Goal: Task Accomplishment & Management: Use online tool/utility

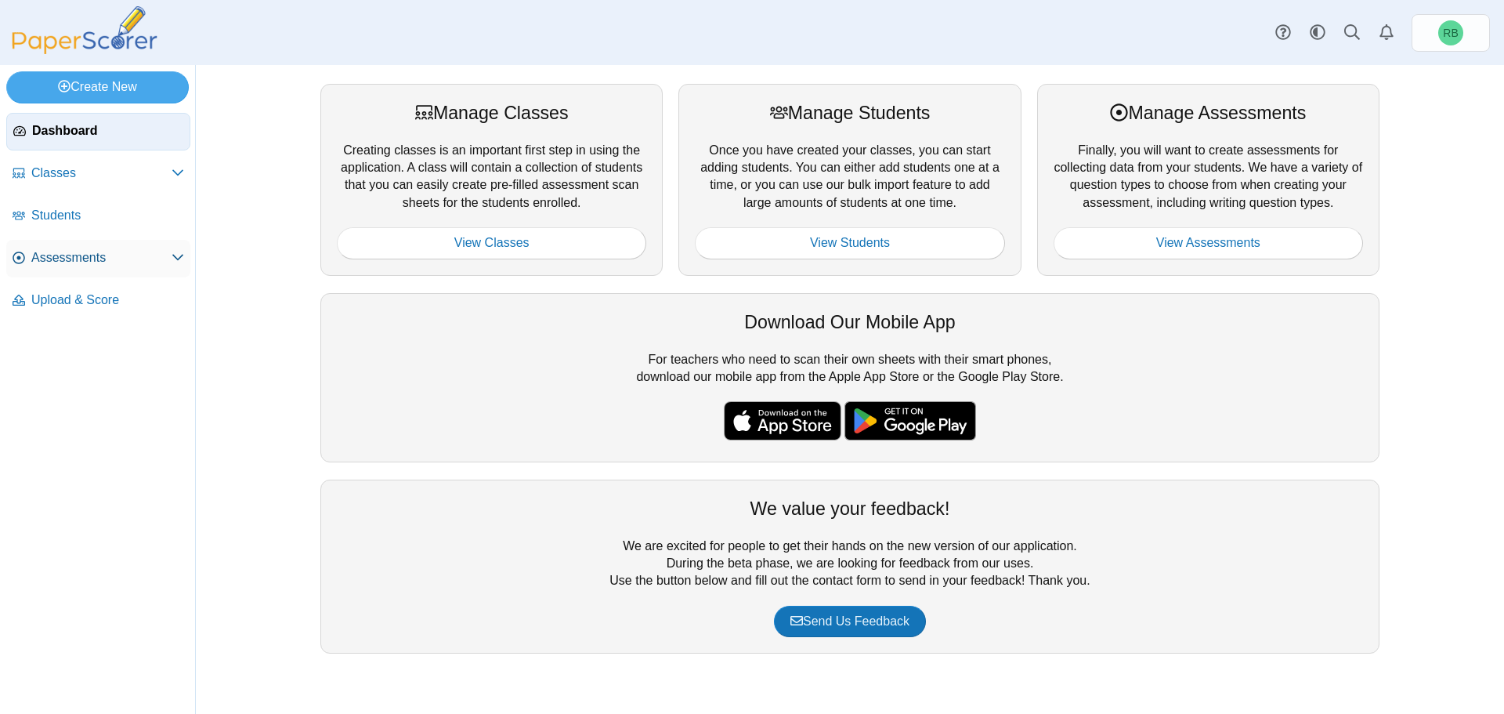
click at [109, 247] on link "Assessments" at bounding box center [98, 259] width 184 height 38
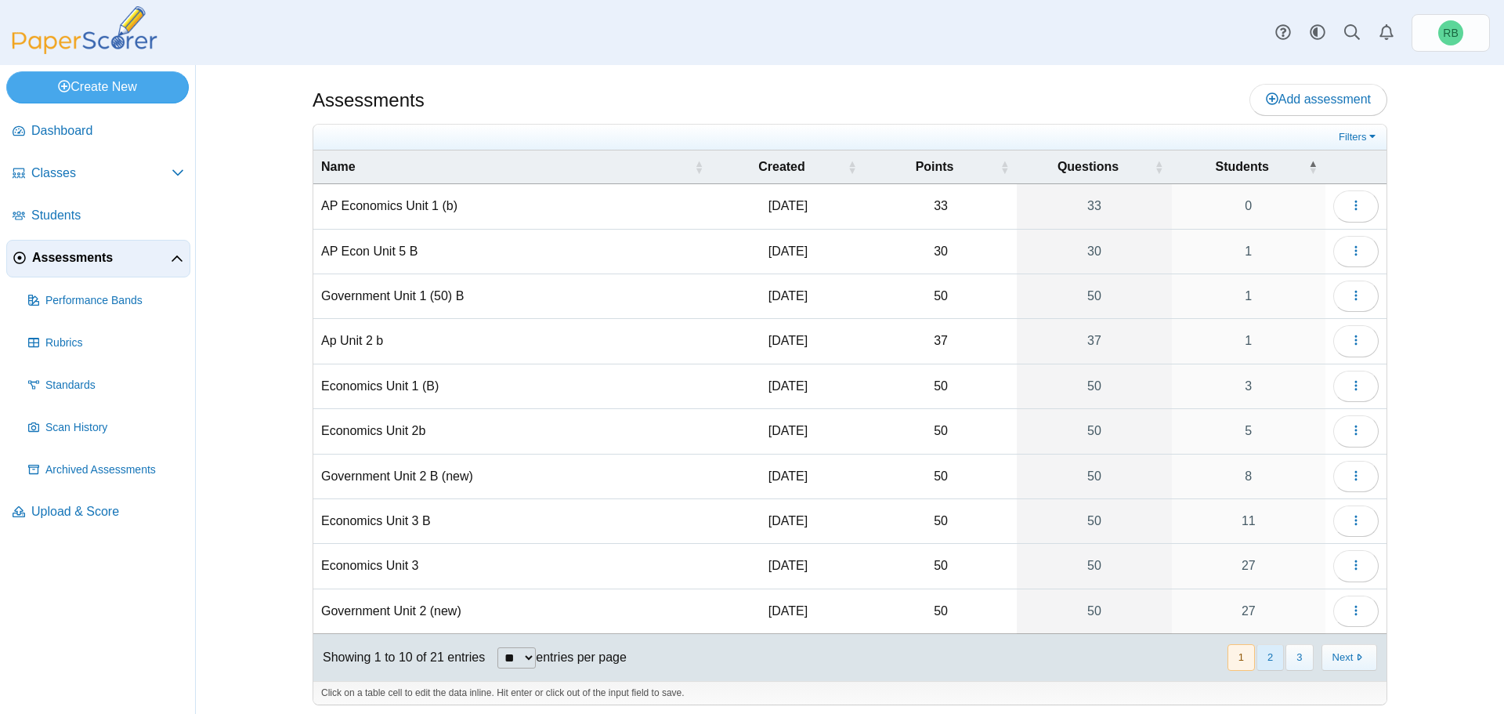
click at [1259, 663] on button "2" at bounding box center [1269, 657] width 27 height 26
click at [1295, 659] on button "3" at bounding box center [1298, 657] width 27 height 26
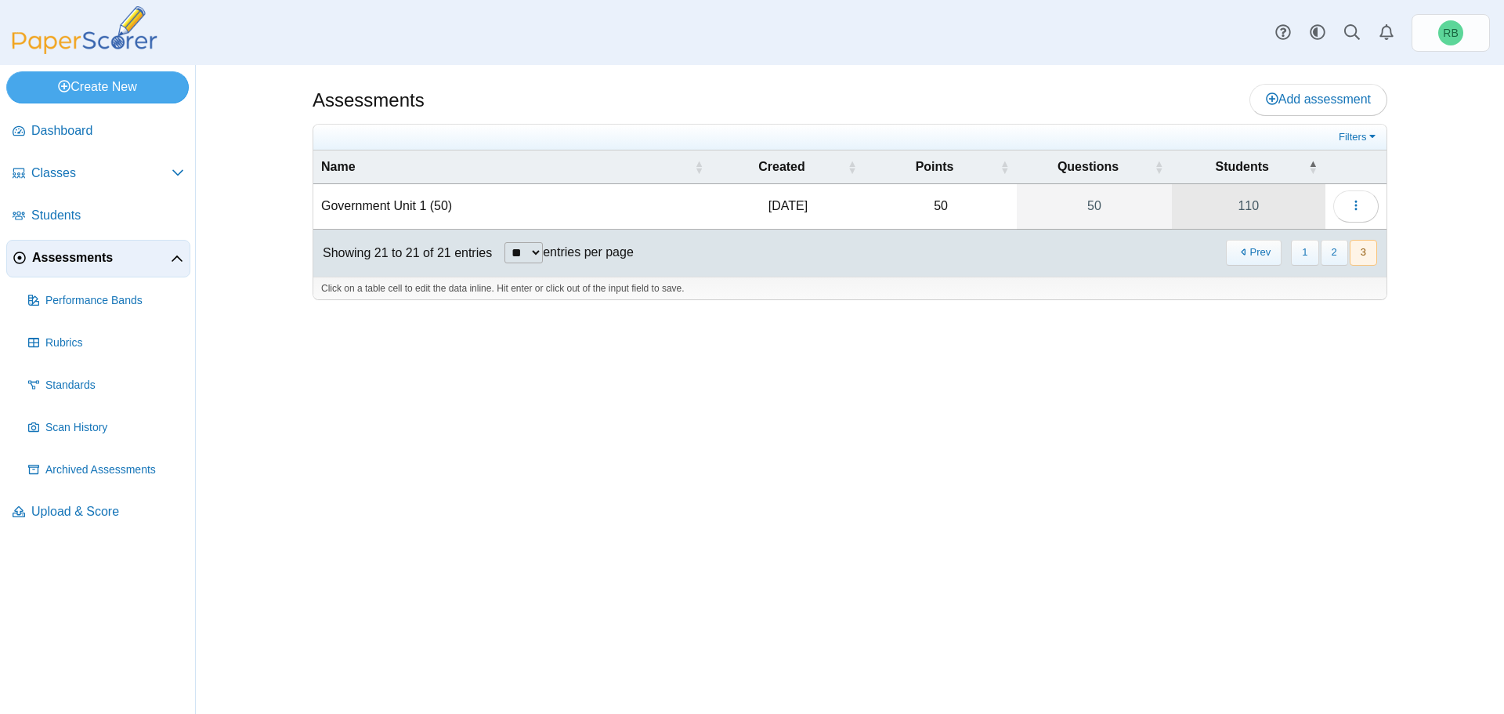
click at [1245, 204] on link "110" at bounding box center [1249, 206] width 154 height 44
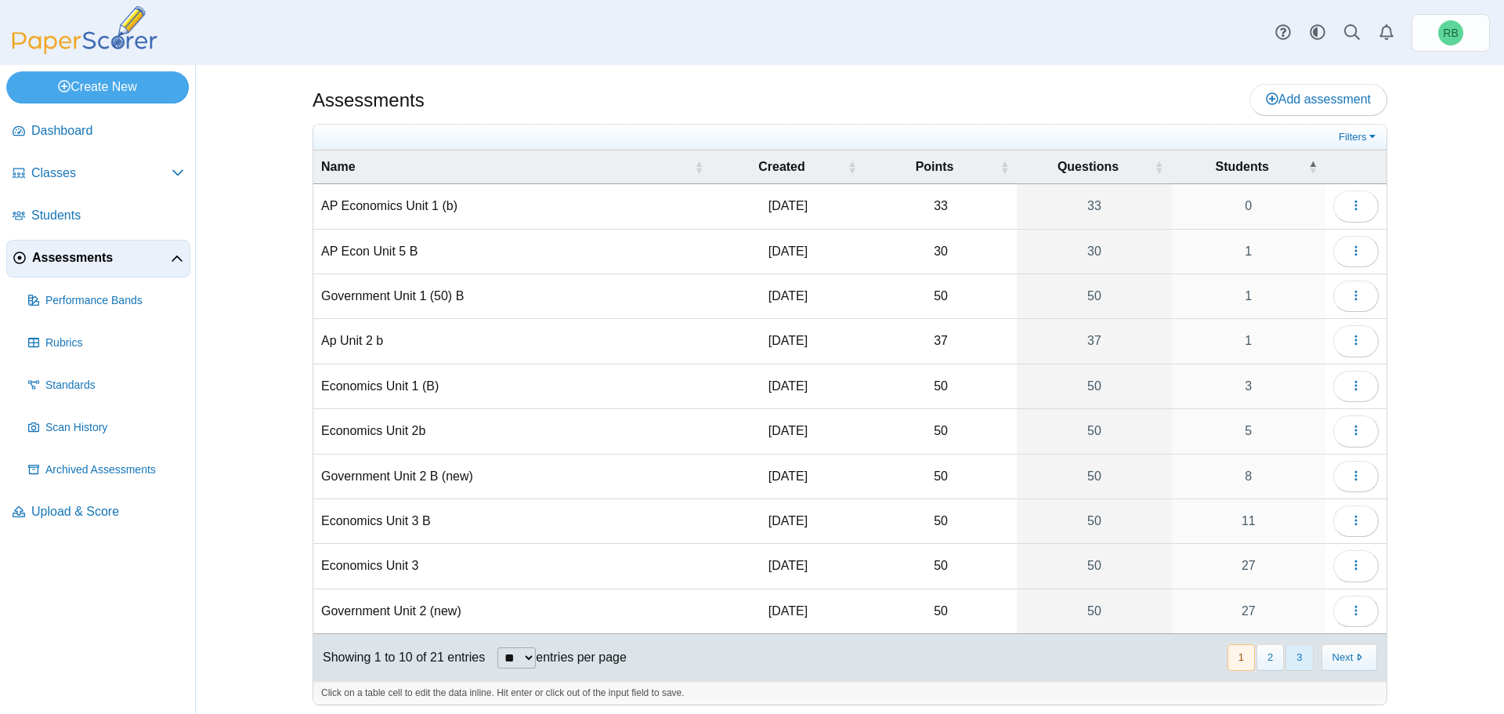
click at [1289, 654] on button "3" at bounding box center [1298, 657] width 27 height 26
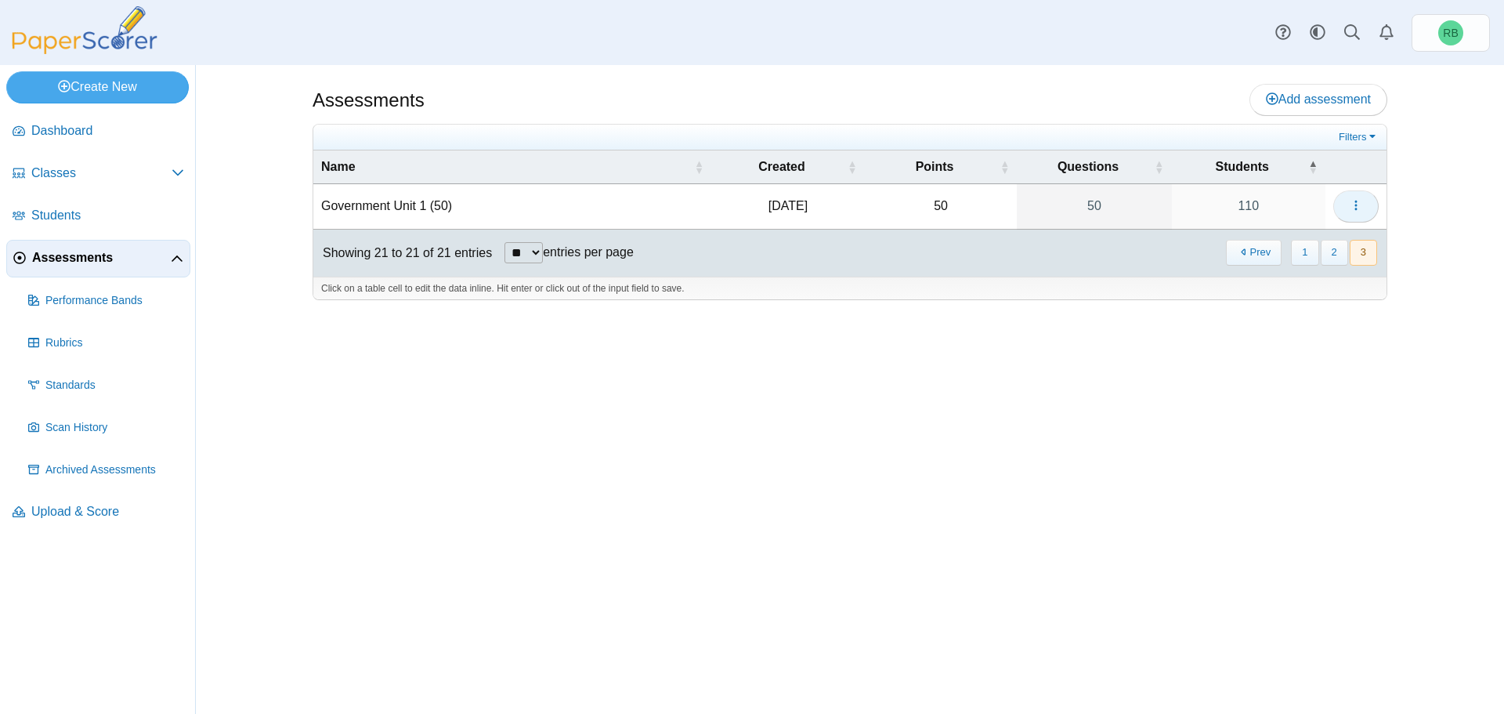
click at [1355, 202] on use "button" at bounding box center [1355, 206] width 2 height 10
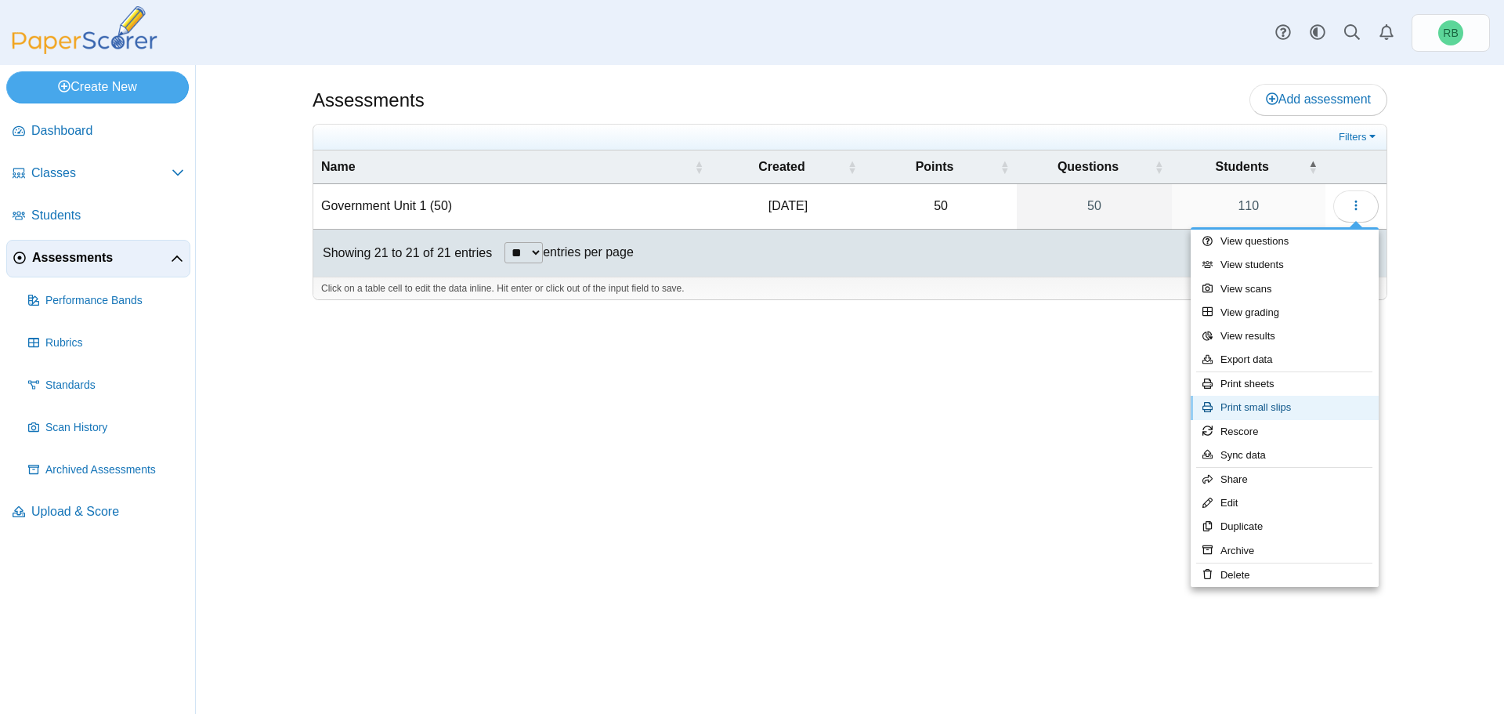
click at [1297, 403] on link "Print small slips" at bounding box center [1284, 407] width 188 height 23
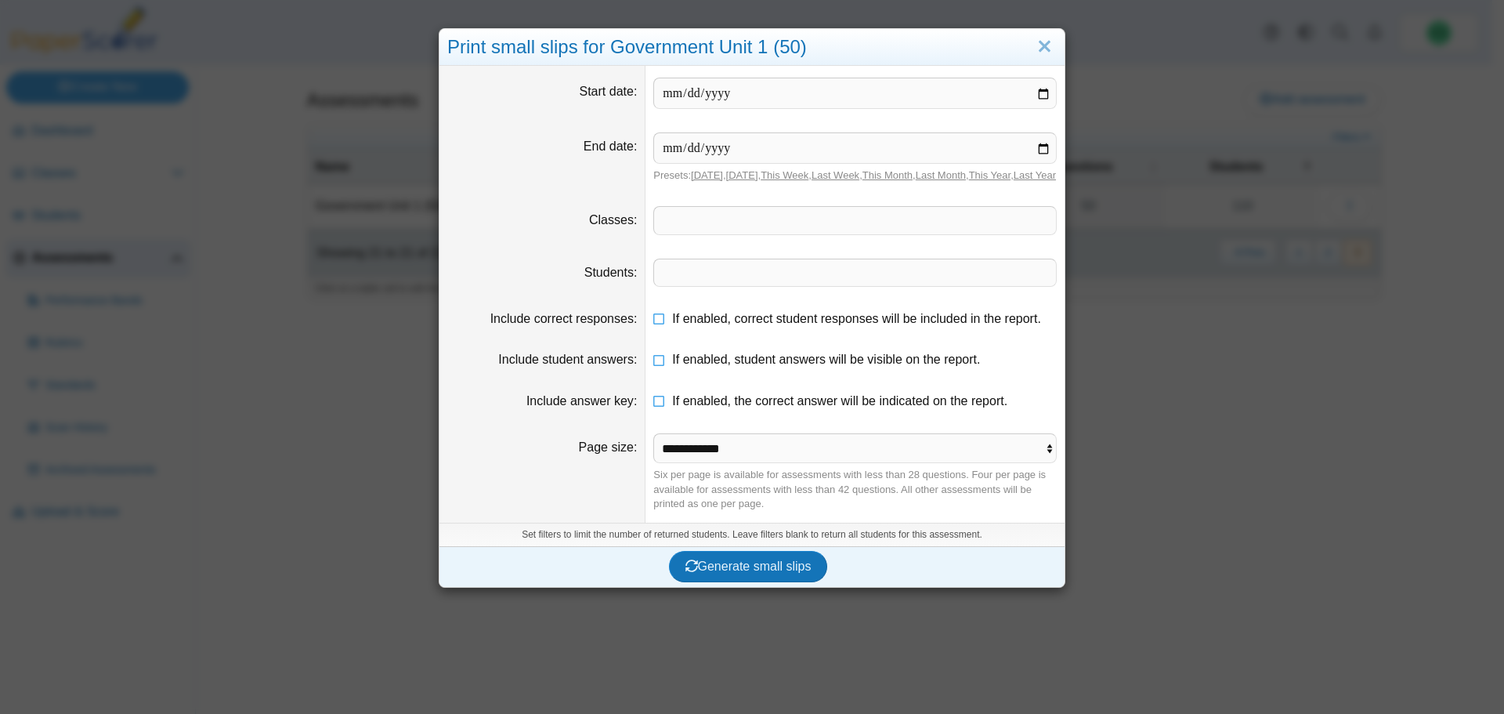
click at [747, 280] on span at bounding box center [855, 272] width 402 height 27
click at [746, 229] on span at bounding box center [855, 220] width 402 height 27
click at [745, 286] on span at bounding box center [855, 272] width 402 height 27
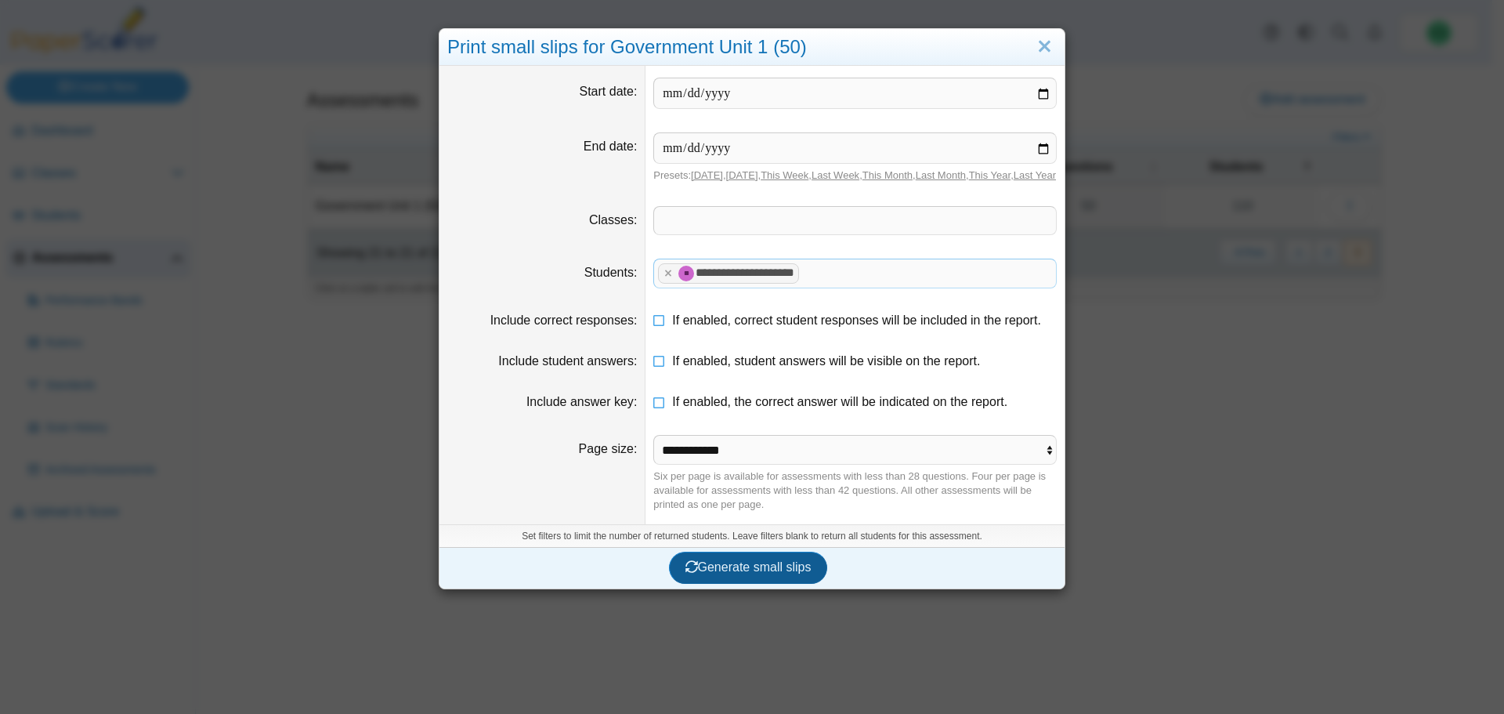
click at [764, 583] on button "Generate small slips" at bounding box center [748, 566] width 159 height 31
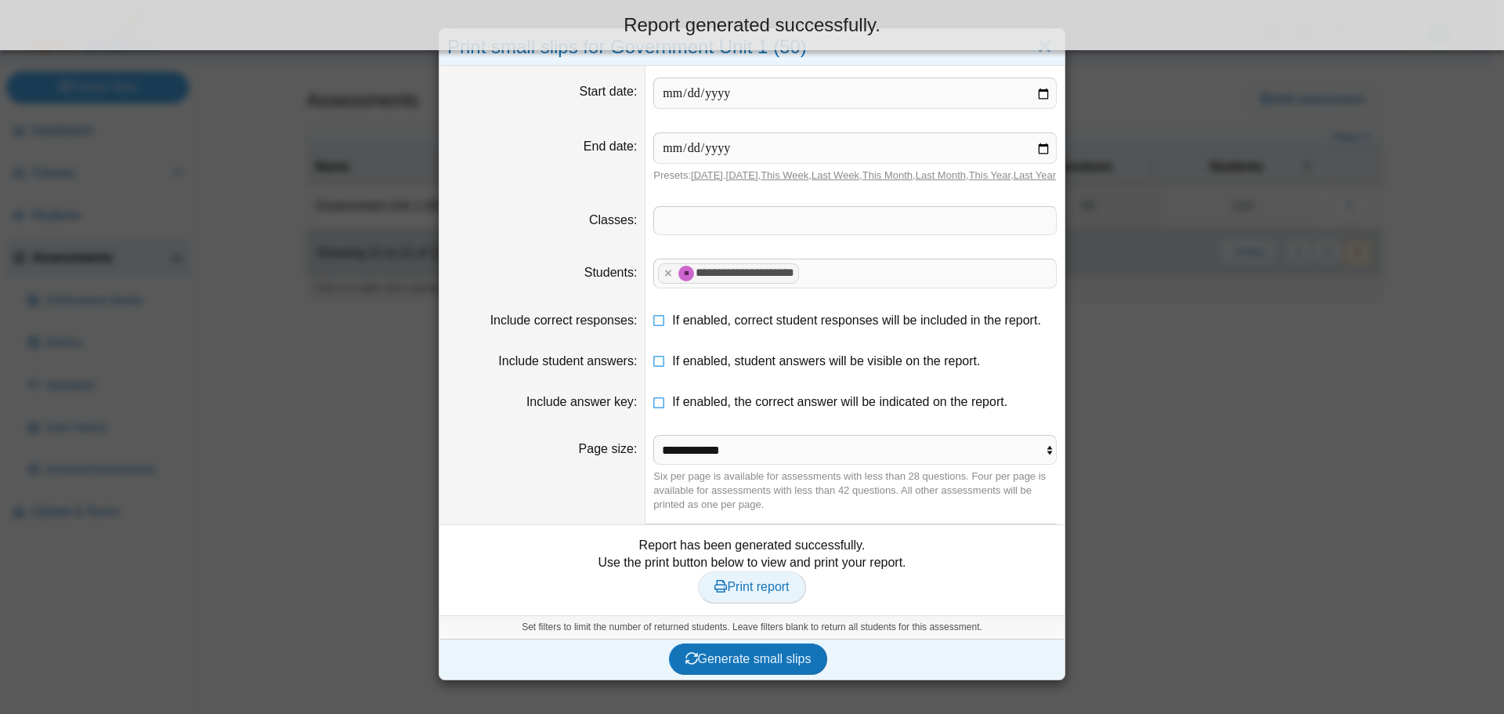
click at [753, 593] on span "Print report" at bounding box center [751, 586] width 74 height 13
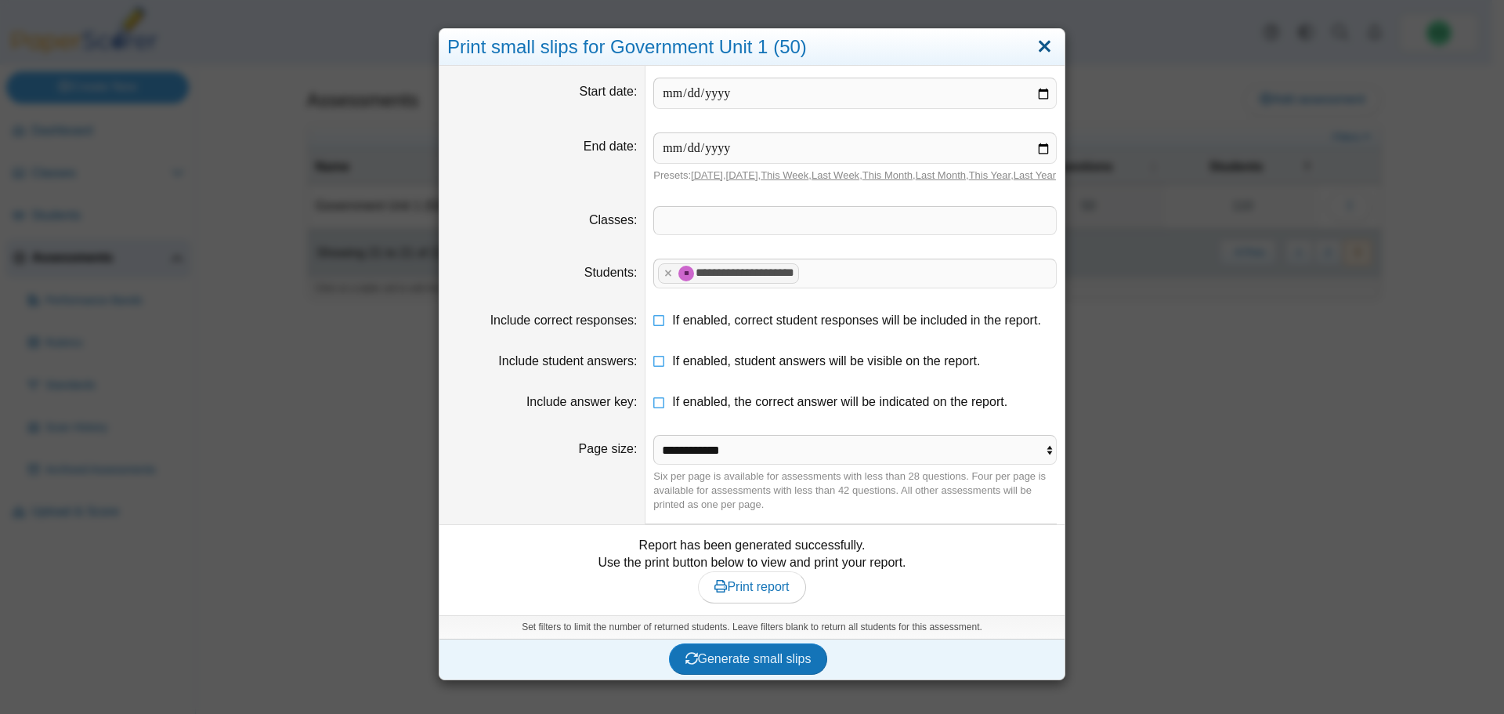
click at [1051, 46] on div "Print small slips for Government Unit 1 (50)" at bounding box center [751, 47] width 625 height 37
click at [1041, 44] on link "Close" at bounding box center [1044, 47] width 24 height 27
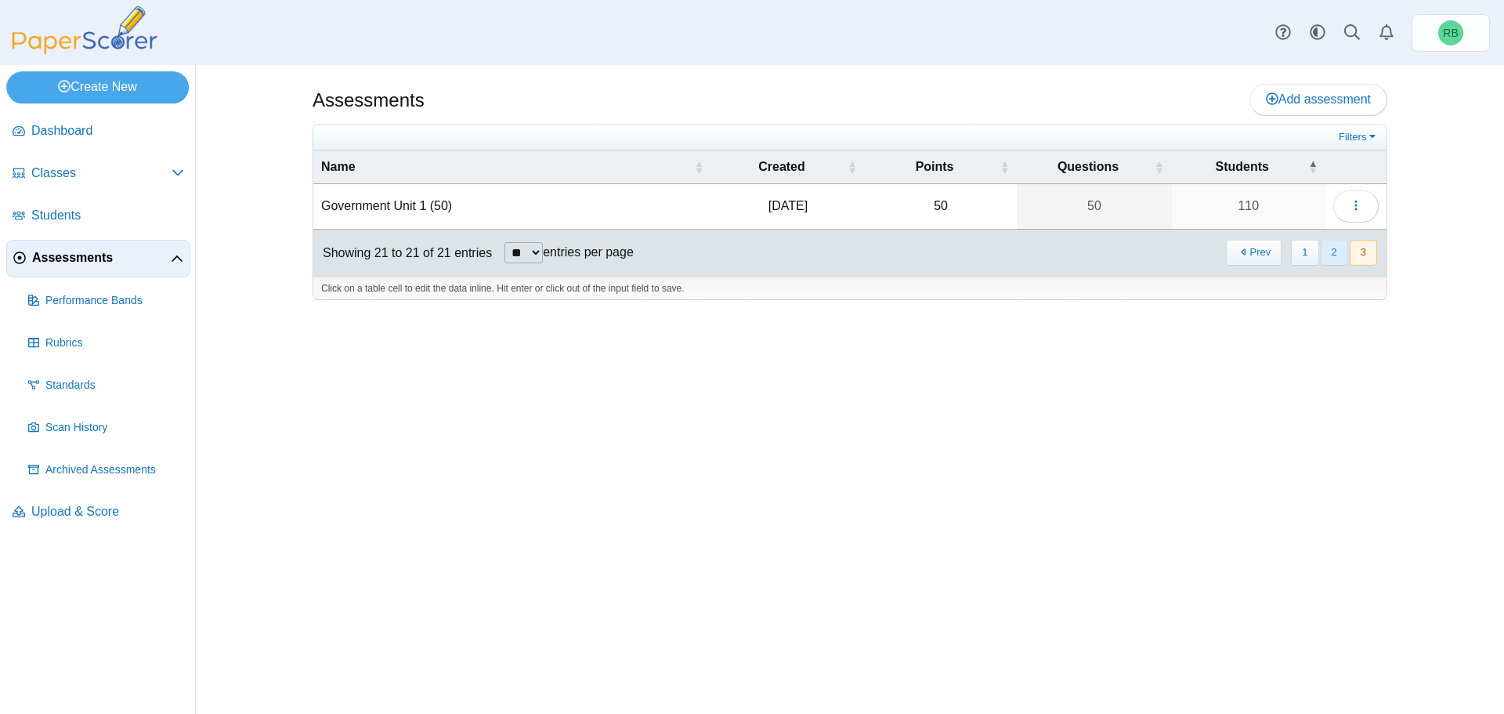
click at [1332, 253] on button "2" at bounding box center [1333, 253] width 27 height 26
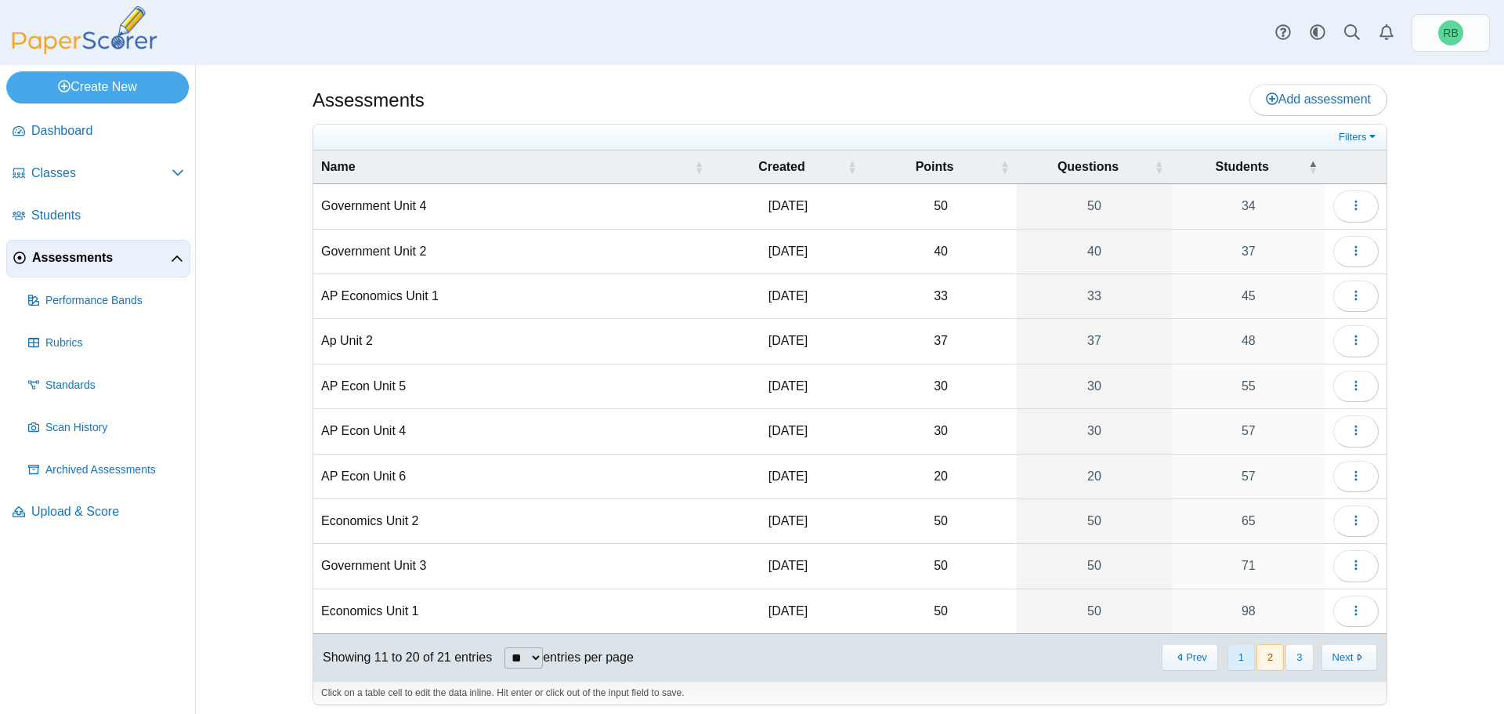
click at [1241, 660] on button "1" at bounding box center [1240, 657] width 27 height 26
click at [1354, 388] on use "button" at bounding box center [1355, 385] width 2 height 10
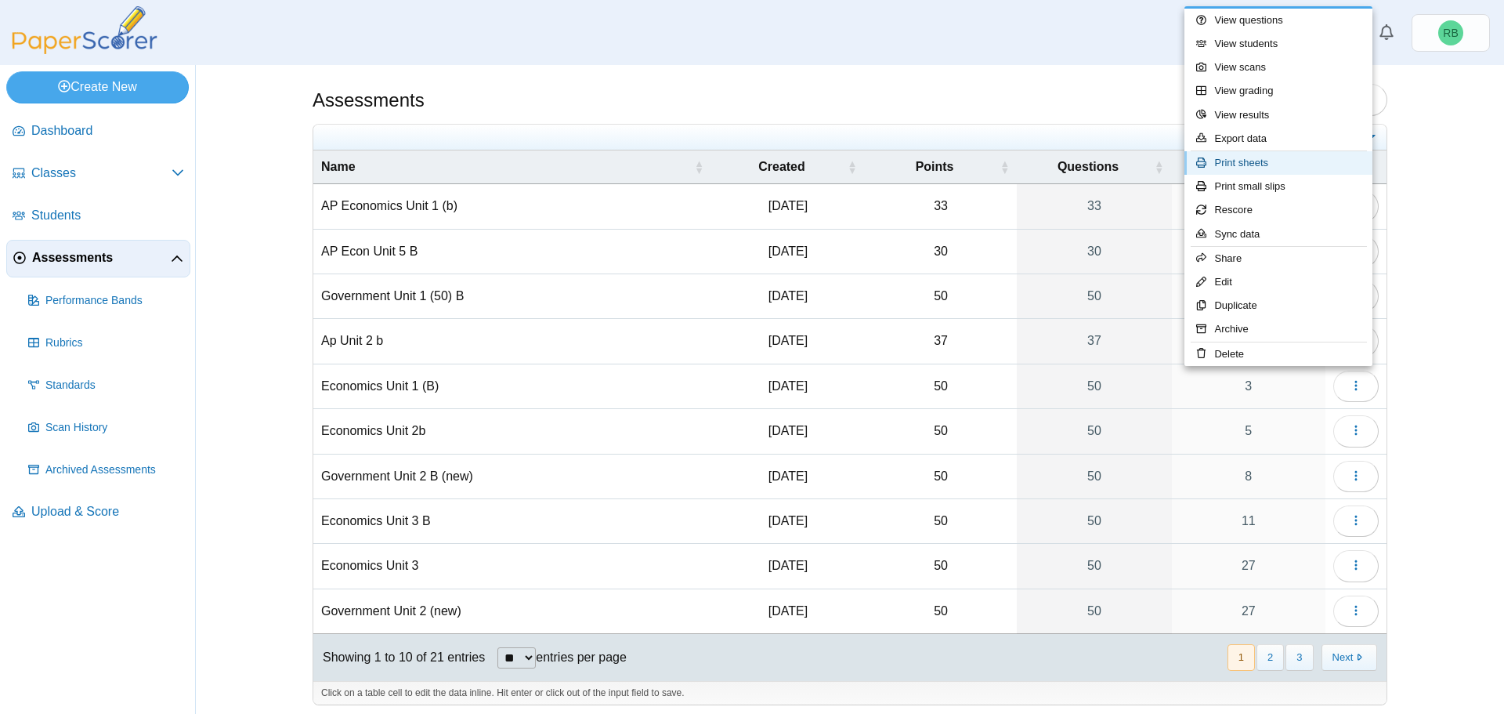
click at [1305, 164] on link "Print sheets" at bounding box center [1278, 162] width 188 height 23
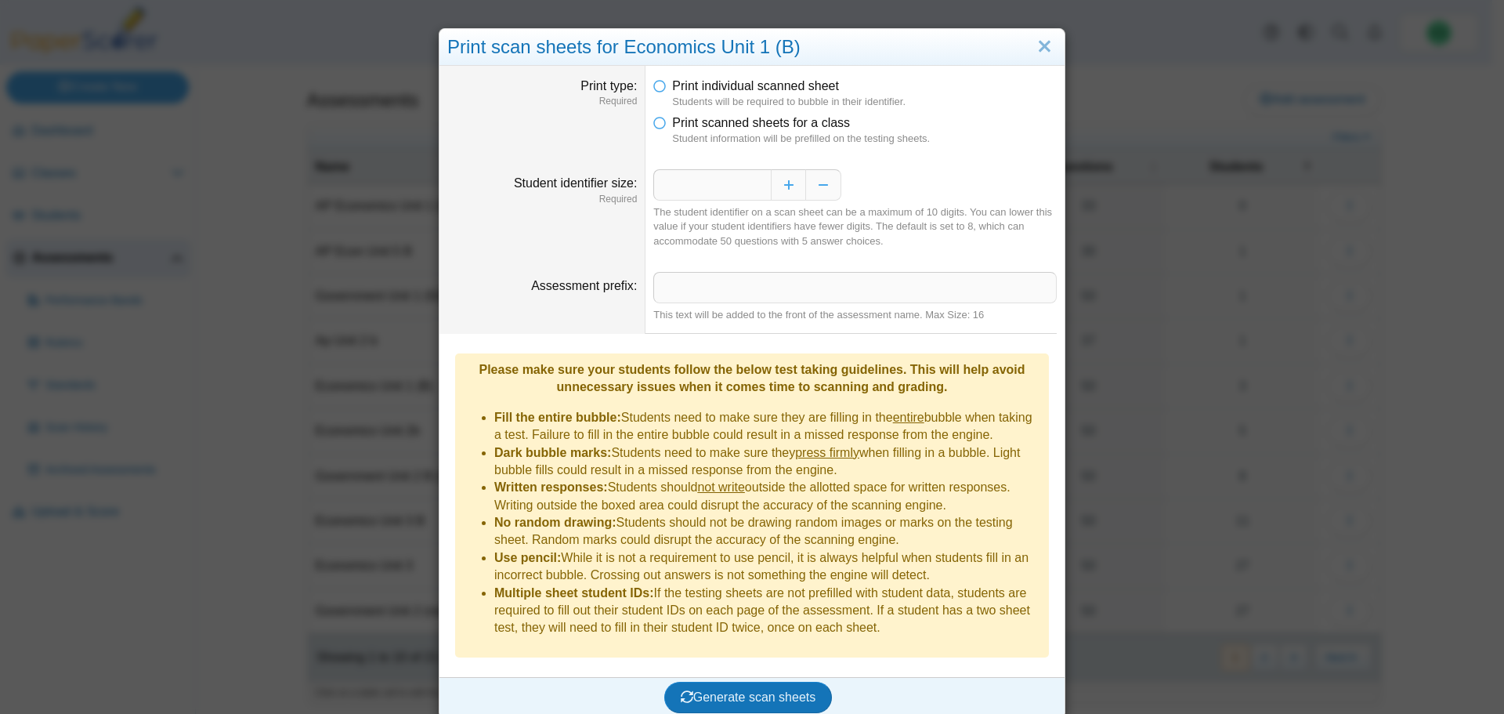
click at [656, 129] on li "Print scanned sheets for a class Student information will be prefilled on the t…" at bounding box center [854, 130] width 403 height 32
click at [660, 125] on li "Print scanned sheets for a class Student information will be prefilled on the t…" at bounding box center [854, 130] width 403 height 32
click at [653, 125] on icon at bounding box center [659, 119] width 13 height 11
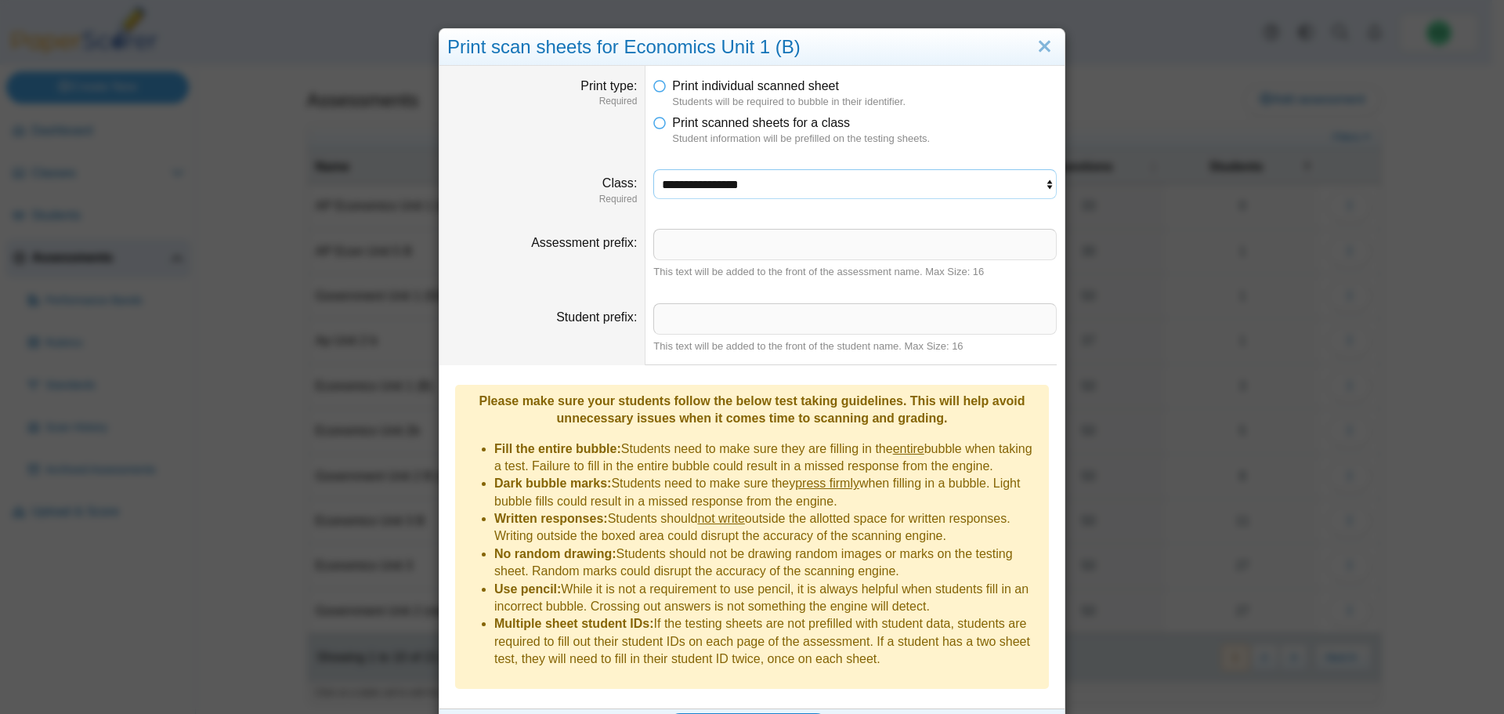
click at [1041, 183] on select "**********" at bounding box center [854, 184] width 403 height 30
select select "**********"
click at [653, 169] on select "**********" at bounding box center [854, 184] width 403 height 30
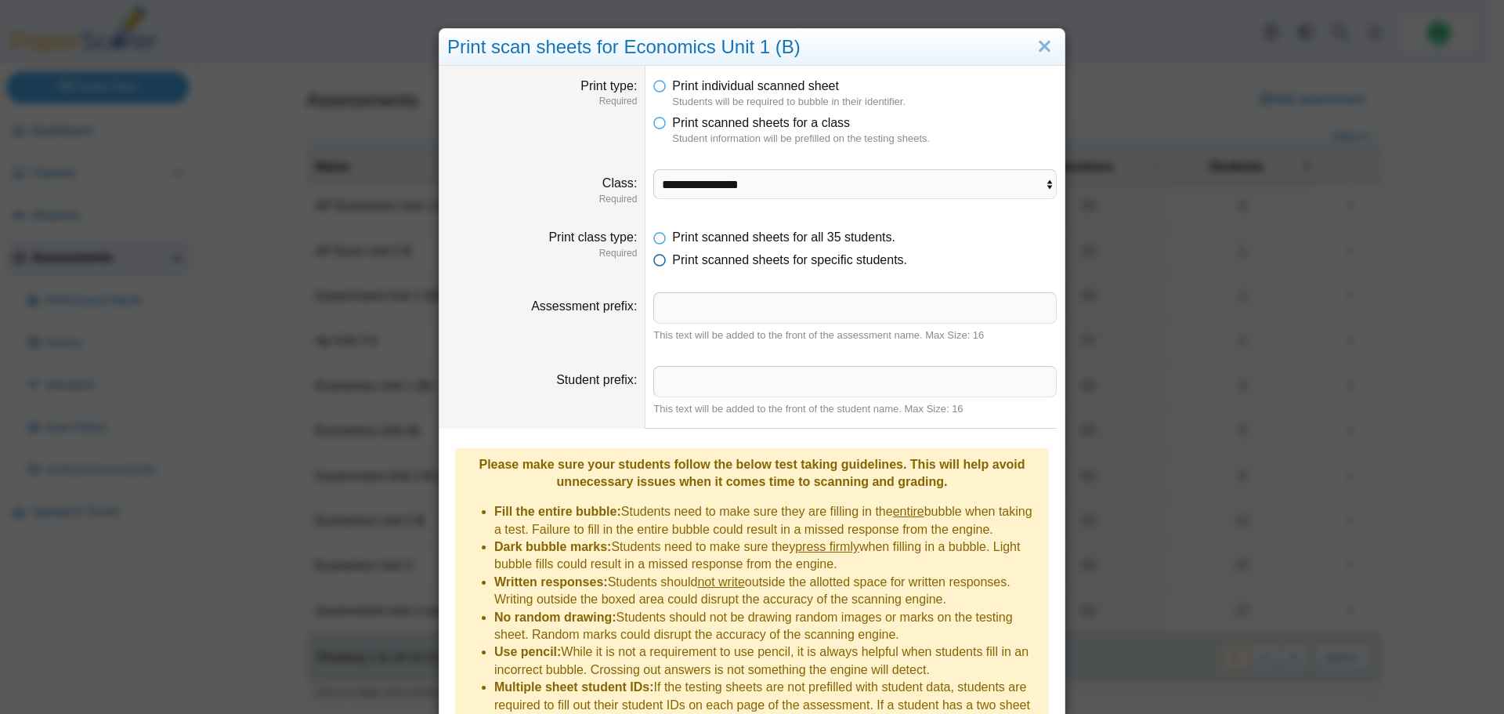
click at [654, 259] on icon at bounding box center [659, 256] width 13 height 11
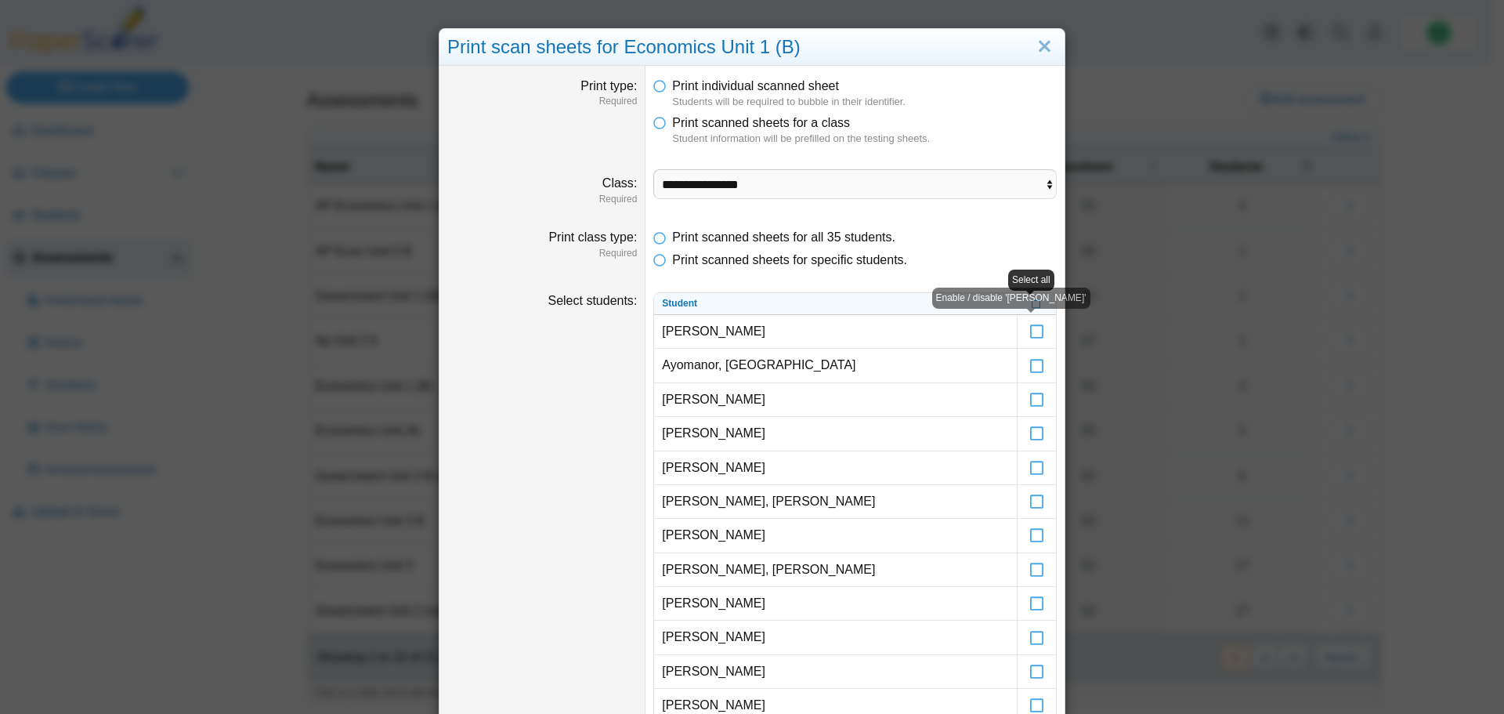
click at [1028, 307] on div "Enable / disable 'Emmanuel Arangoa-Polanco'" at bounding box center [1011, 297] width 158 height 21
click at [1031, 302] on icon at bounding box center [1035, 302] width 9 height 9
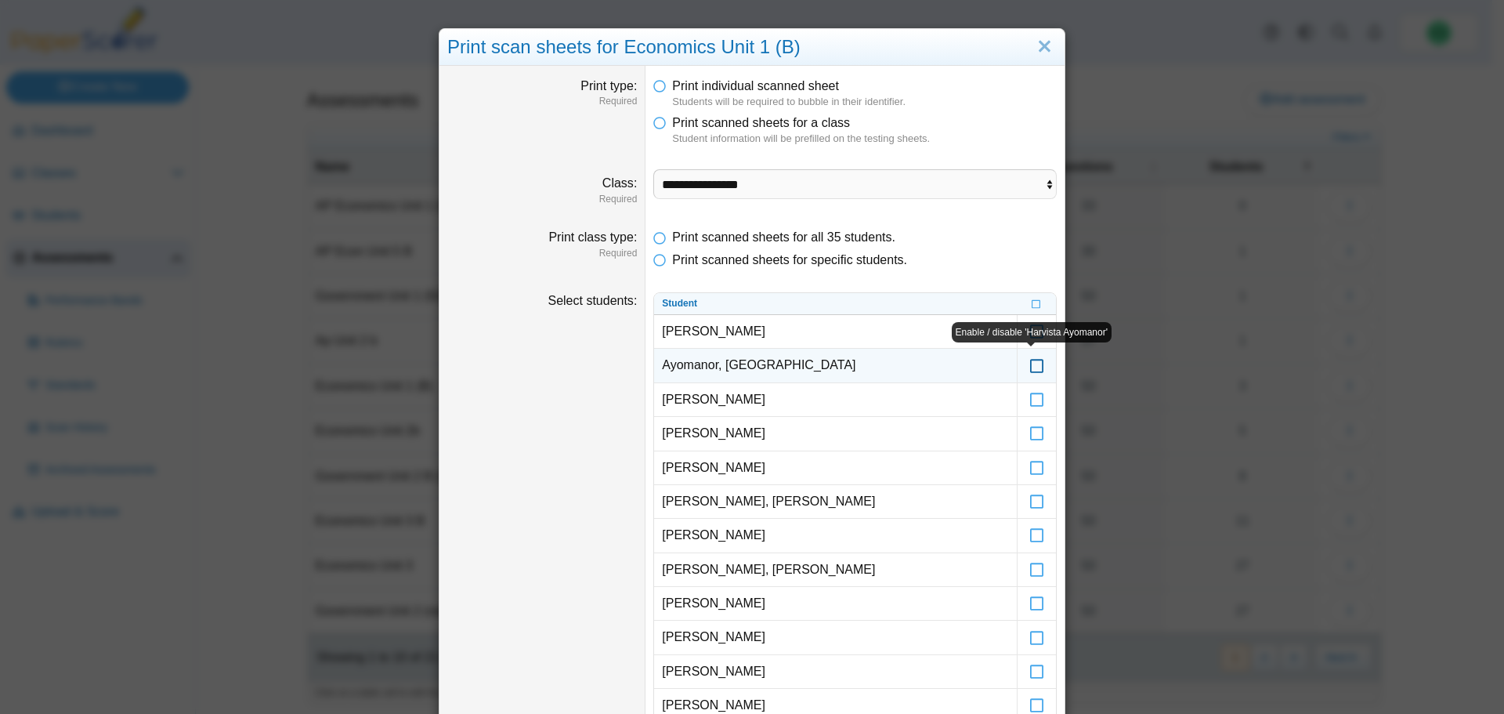
click at [1031, 362] on icon at bounding box center [1037, 358] width 16 height 14
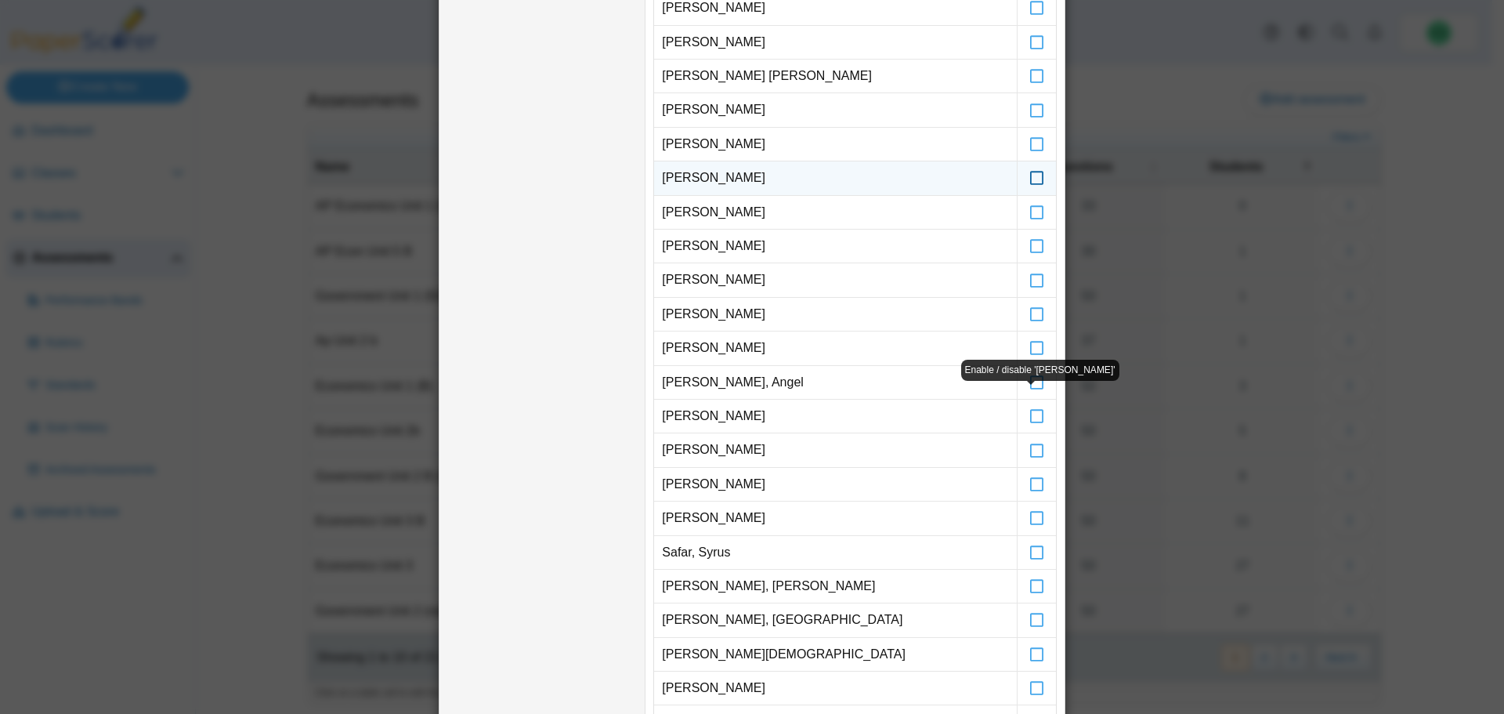
scroll to position [705, 0]
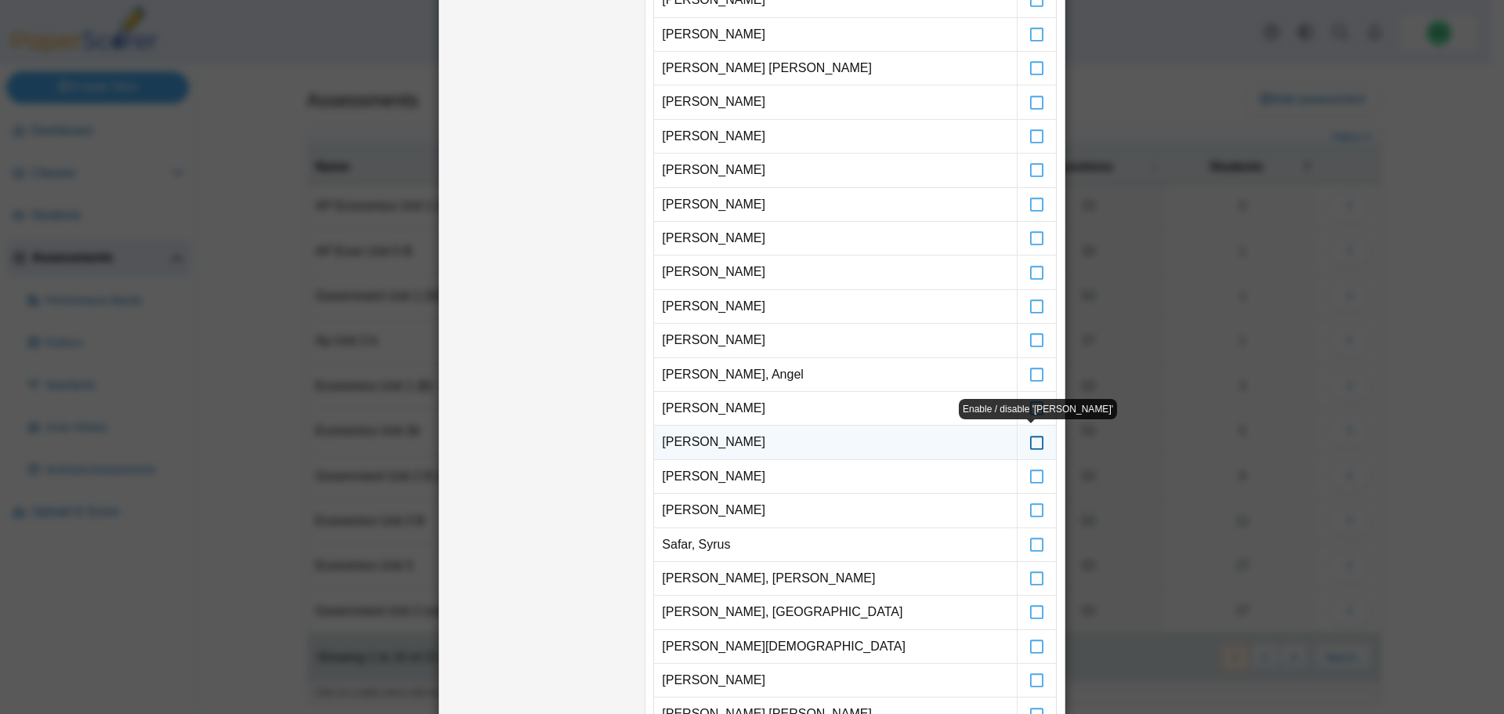
click at [1031, 442] on icon at bounding box center [1037, 435] width 16 height 14
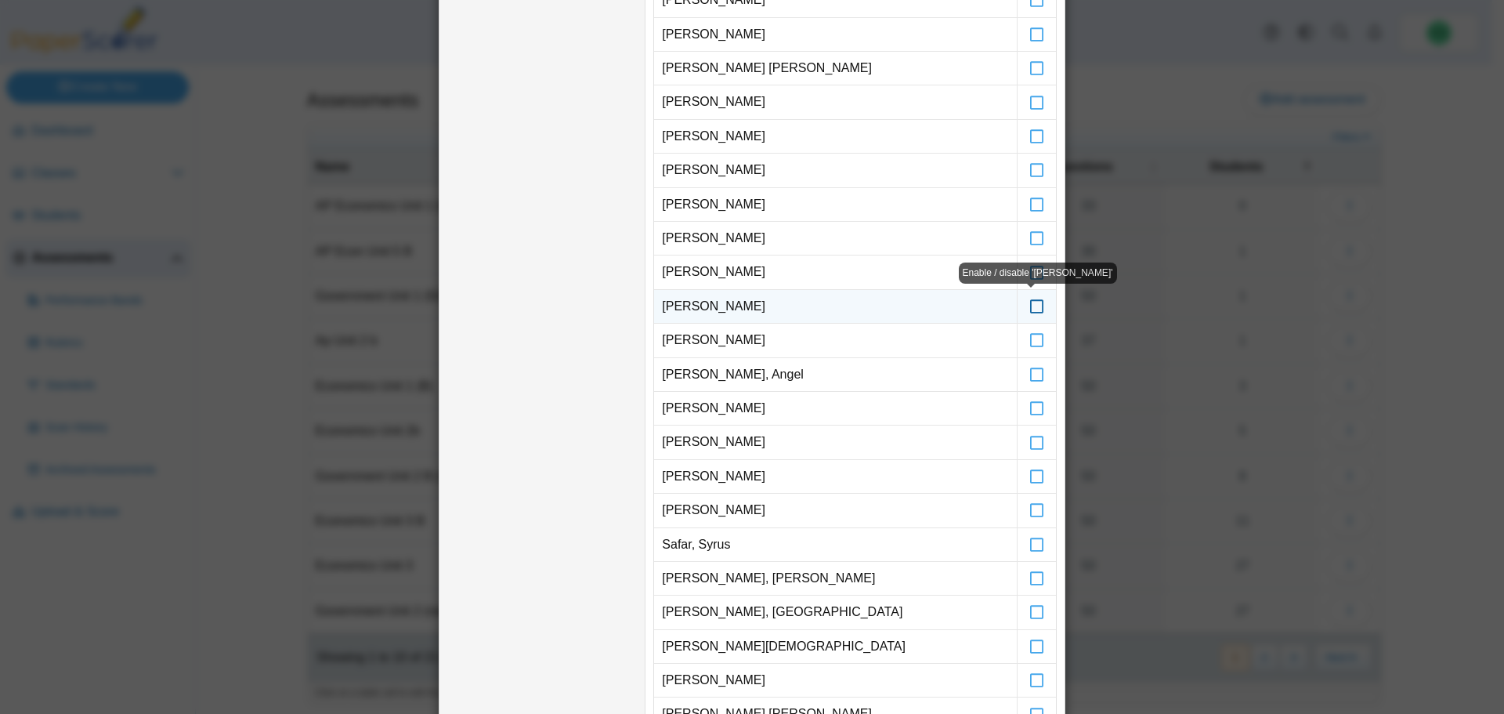
click at [1031, 306] on icon at bounding box center [1037, 299] width 16 height 14
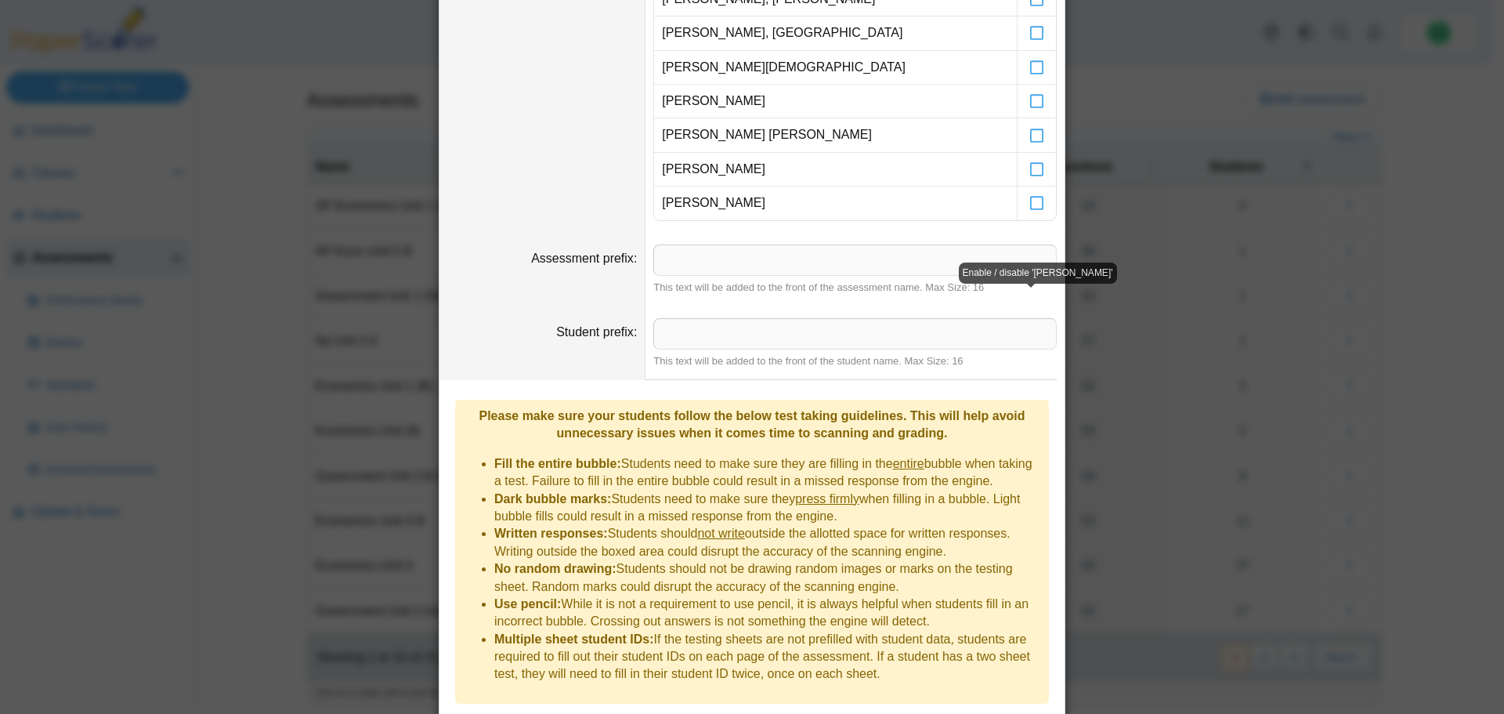
scroll to position [1317, 0]
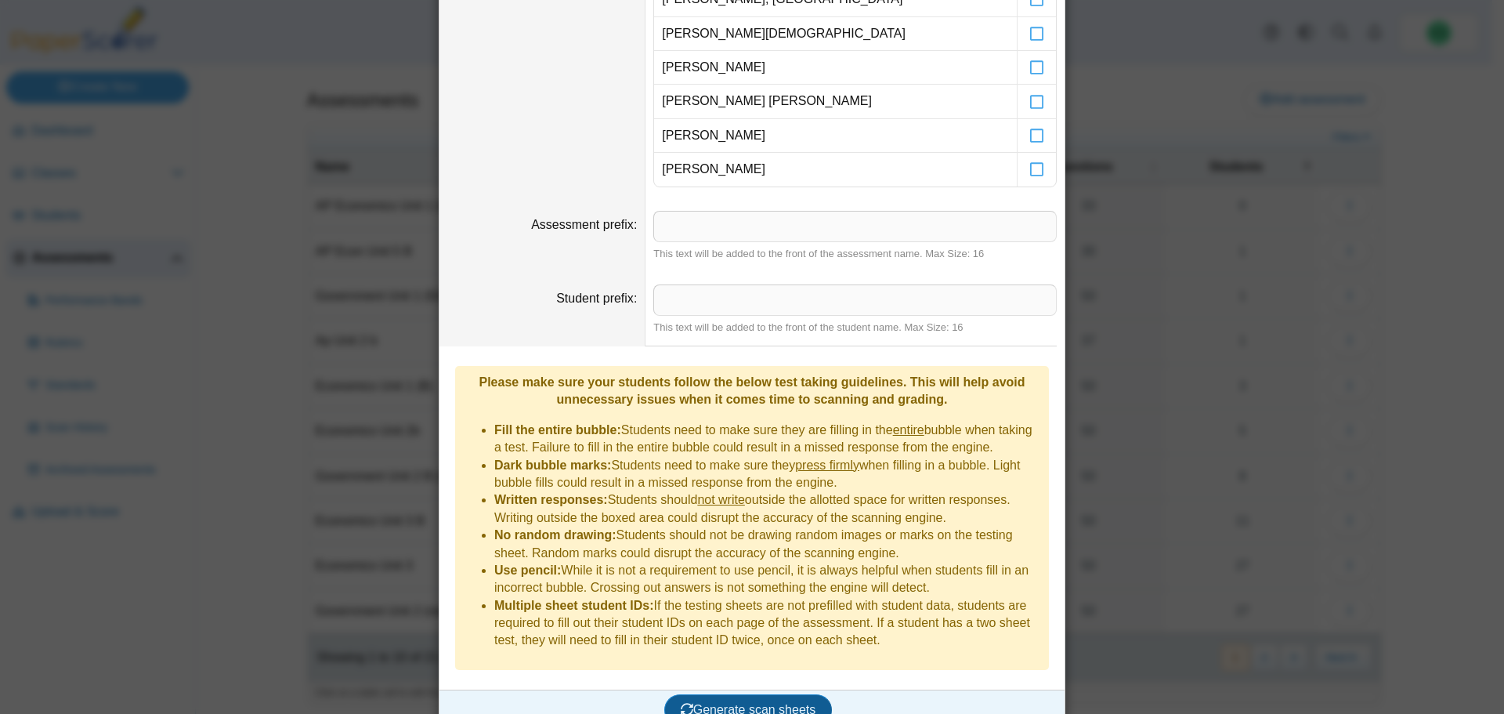
click at [775, 703] on span "Generate scan sheets" at bounding box center [748, 709] width 135 height 13
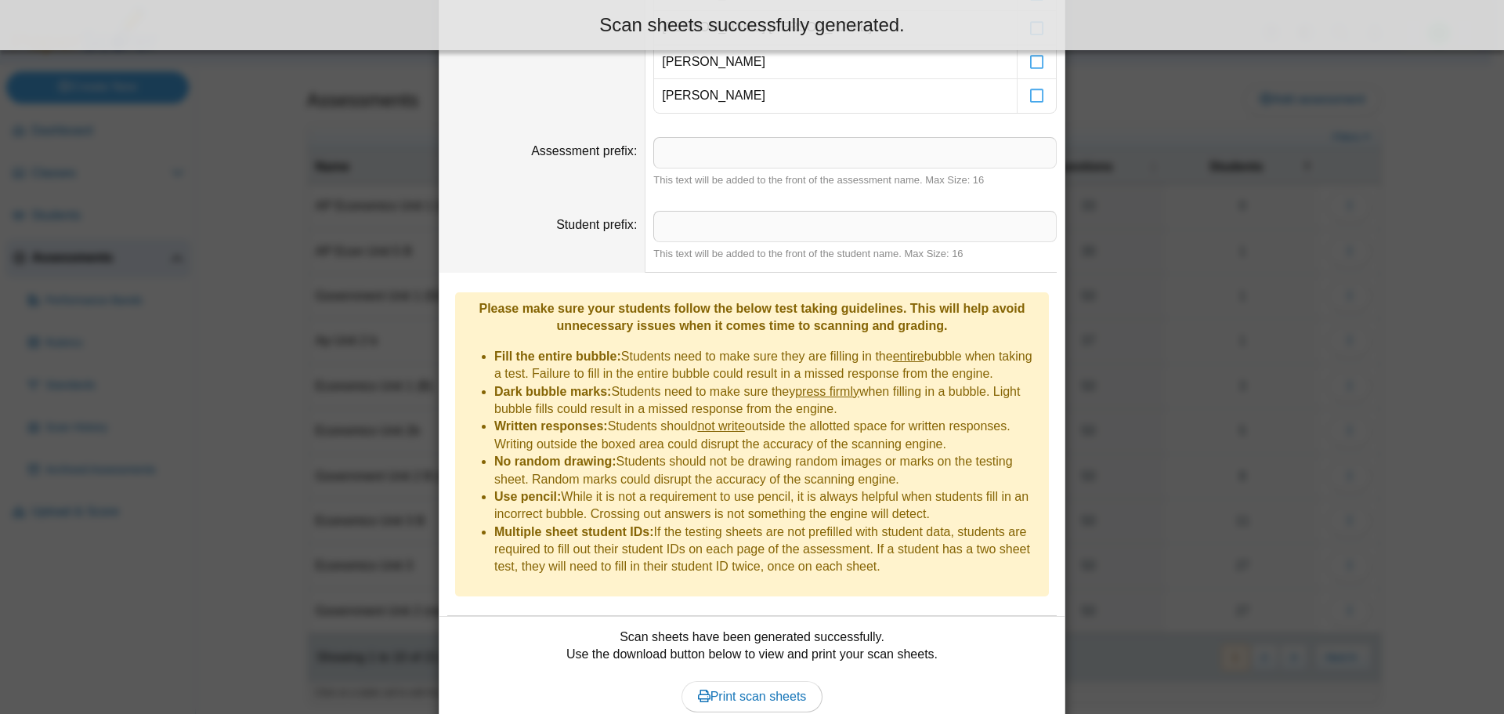
scroll to position [1443, 0]
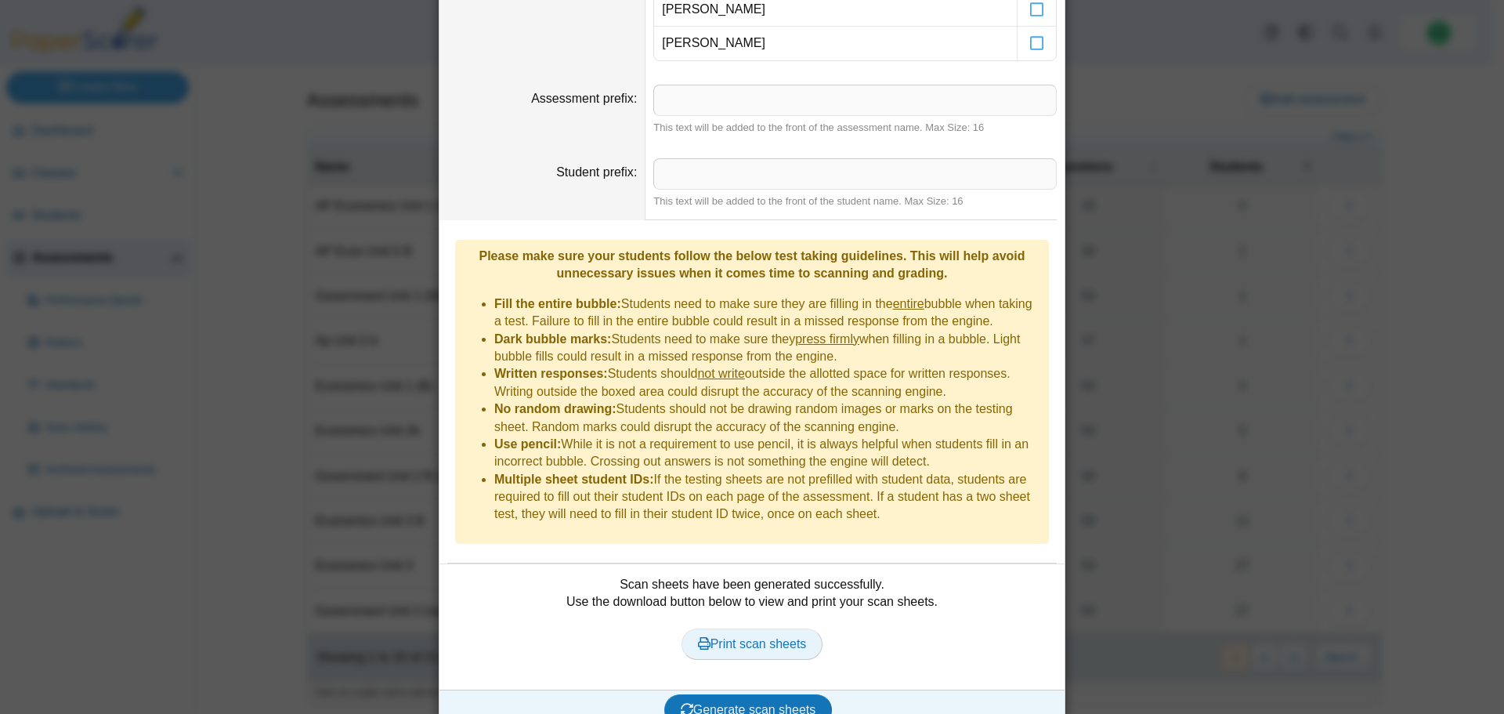
click at [779, 637] on span "Print scan sheets" at bounding box center [752, 643] width 109 height 13
